Goal: Find specific page/section: Find specific page/section

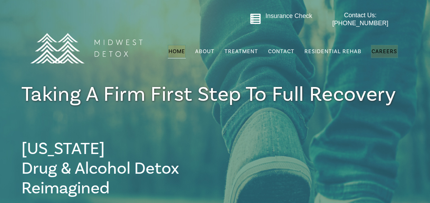
click at [376, 48] on span "Careers" at bounding box center [385, 51] width 26 height 7
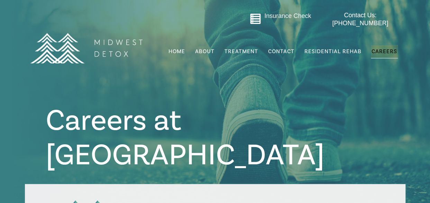
click at [388, 48] on span "Careers" at bounding box center [385, 51] width 26 height 7
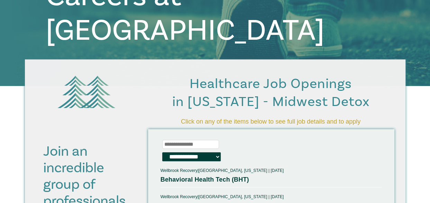
scroll to position [138, 0]
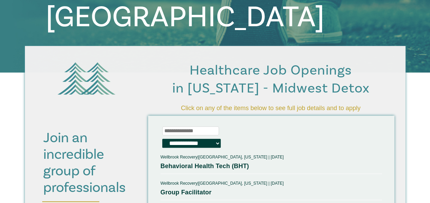
click at [172, 127] on input at bounding box center [190, 131] width 57 height 9
type input "**"
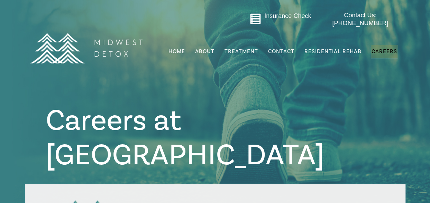
click at [387, 51] on link "Careers" at bounding box center [384, 51] width 27 height 13
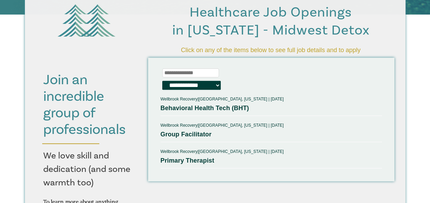
scroll to position [208, 0]
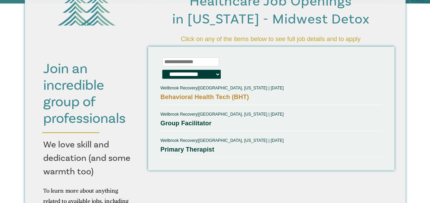
click at [212, 98] on link "Behavioral Health Tech (BHT)" at bounding box center [205, 97] width 89 height 7
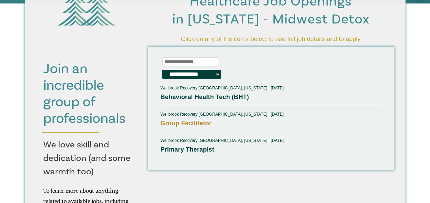
click at [202, 124] on link "Group Facilitator" at bounding box center [186, 123] width 51 height 7
